Goal: Transaction & Acquisition: Purchase product/service

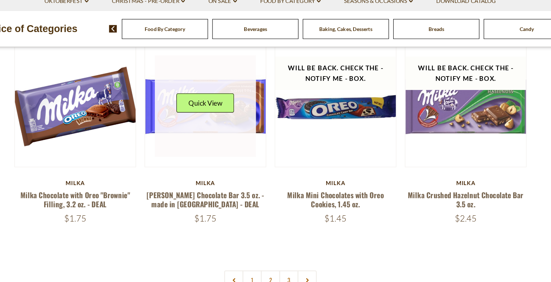
scroll to position [1507, 0]
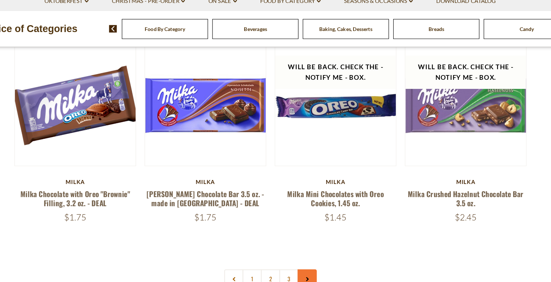
click at [310, 271] on link at bounding box center [307, 279] width 16 height 16
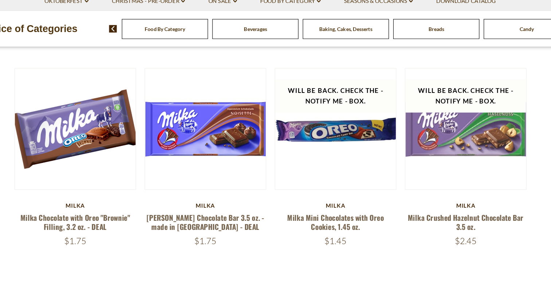
scroll to position [1493, 0]
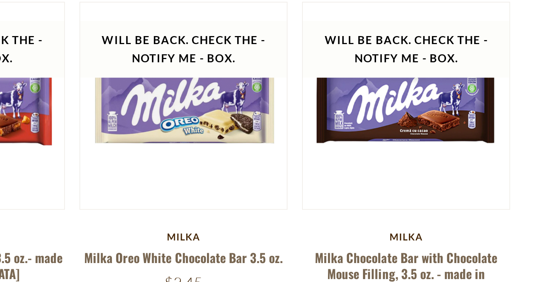
scroll to position [895, 0]
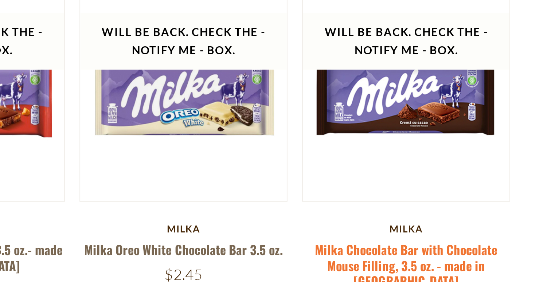
click at [453, 261] on link "Milka Chocolate Bar with Chocolate Mouse Filling, 3.5 oz. - made in [GEOGRAPHIC…" at bounding box center [442, 273] width 91 height 25
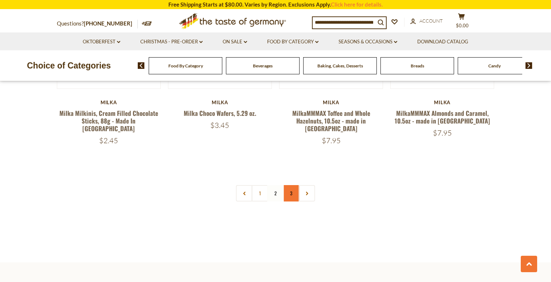
click at [292, 185] on link "3" at bounding box center [291, 193] width 16 height 16
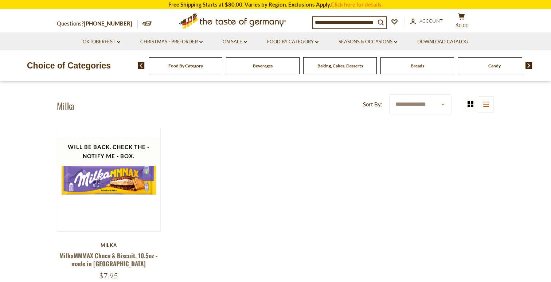
scroll to position [0, 0]
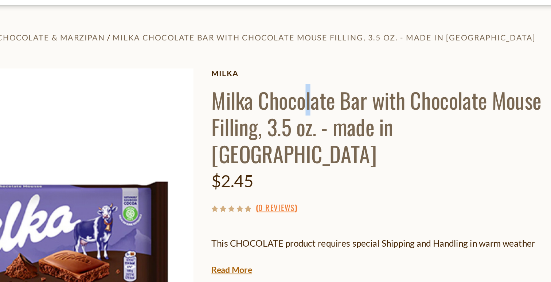
drag, startPoint x: 344, startPoint y: 137, endPoint x: 337, endPoint y: 138, distance: 6.2
click at [337, 138] on h1 "Milka Chocolate Bar with Chocolate Mouse Filling, 3.5 oz. - made in [GEOGRAPHIC…" at bounding box center [387, 158] width 213 height 49
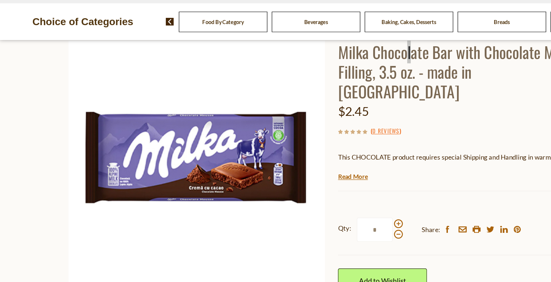
scroll to position [60, 0]
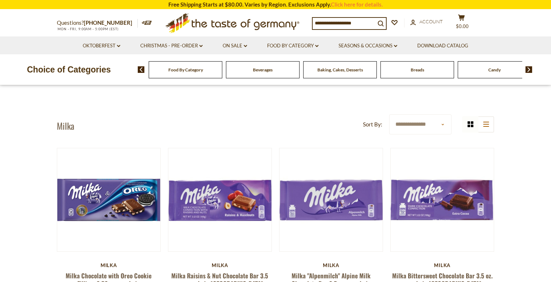
scroll to position [105, 0]
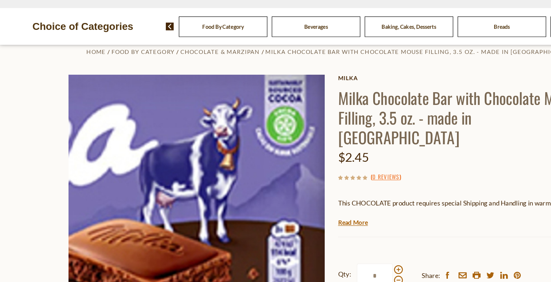
scroll to position [60, 0]
